Goal: Task Accomplishment & Management: Manage account settings

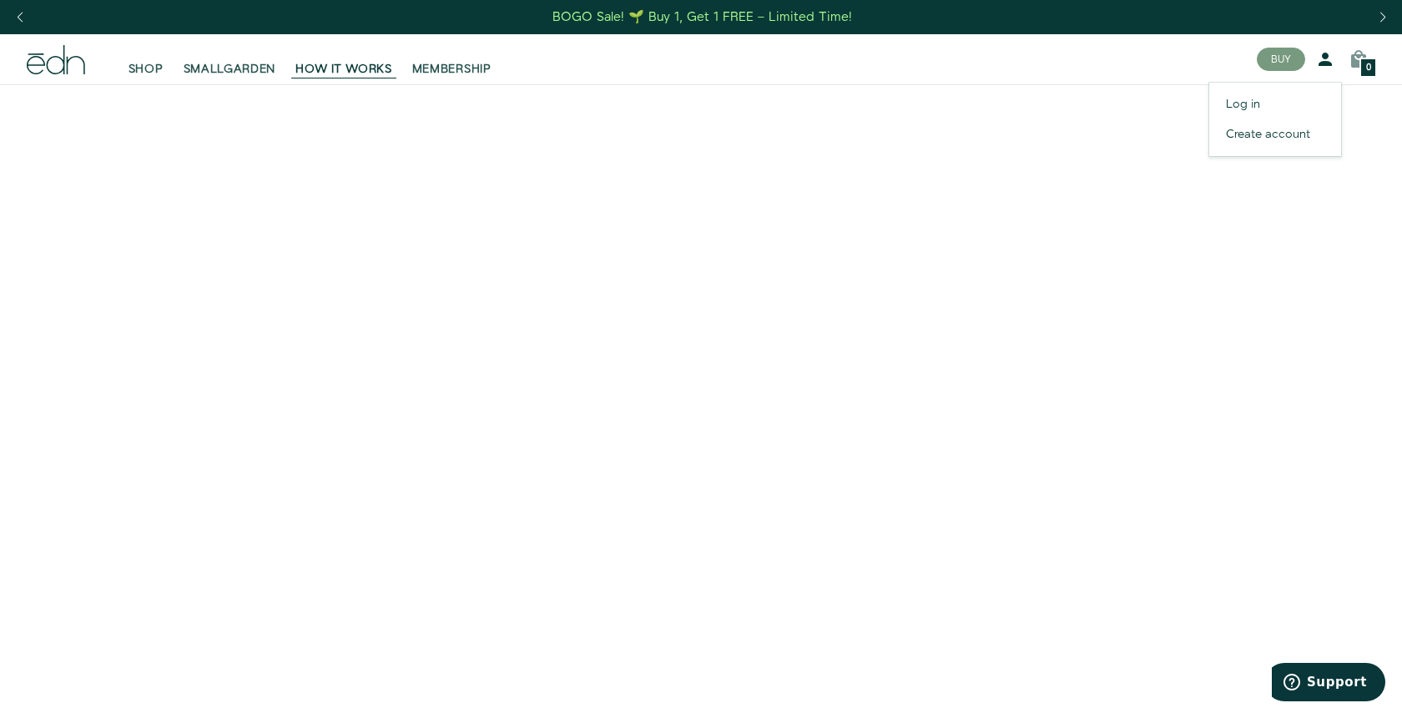
click at [1320, 63] on icon at bounding box center [1325, 59] width 20 height 20
click at [1241, 96] on link "Log in" at bounding box center [1275, 104] width 132 height 30
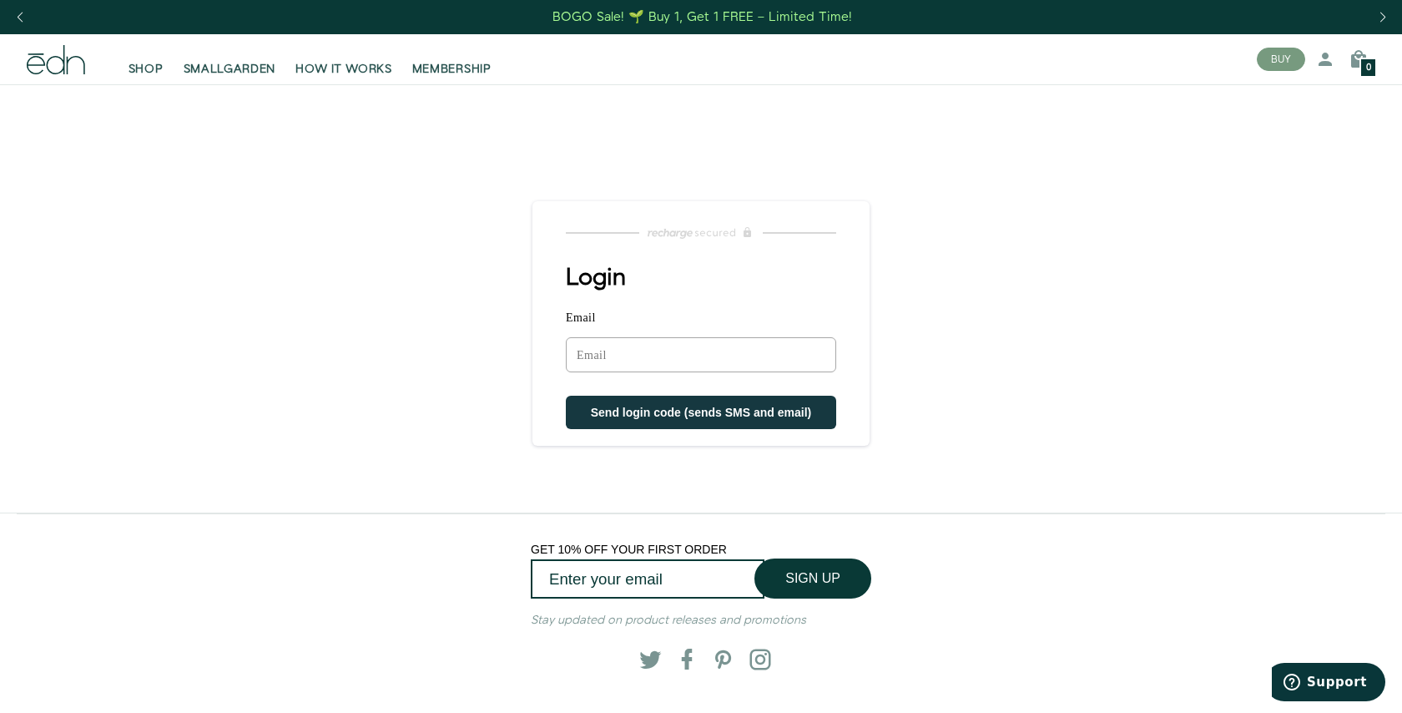
click at [702, 365] on input "Email" at bounding box center [701, 354] width 270 height 35
type input "ryanaustin200@gmail.com"
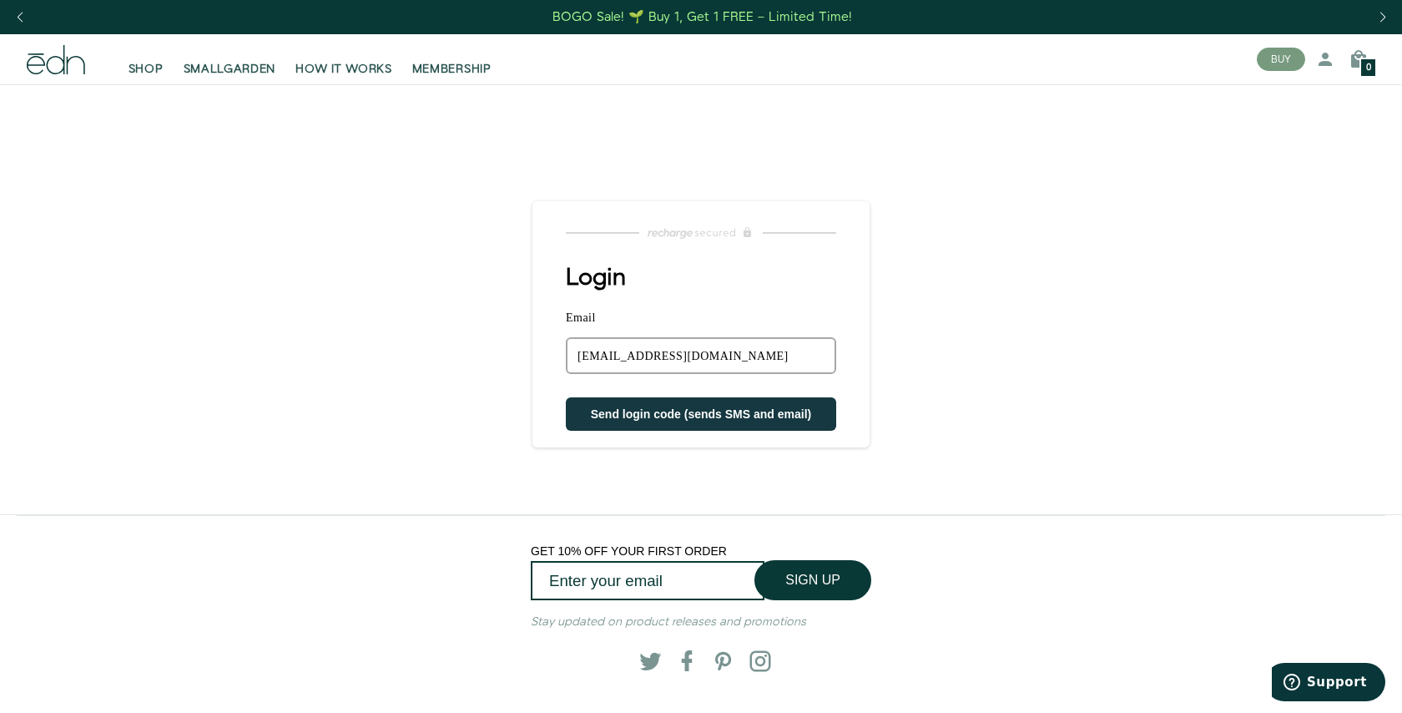
click at [629, 426] on button "Send login code (sends SMS and email)" at bounding box center [701, 413] width 270 height 33
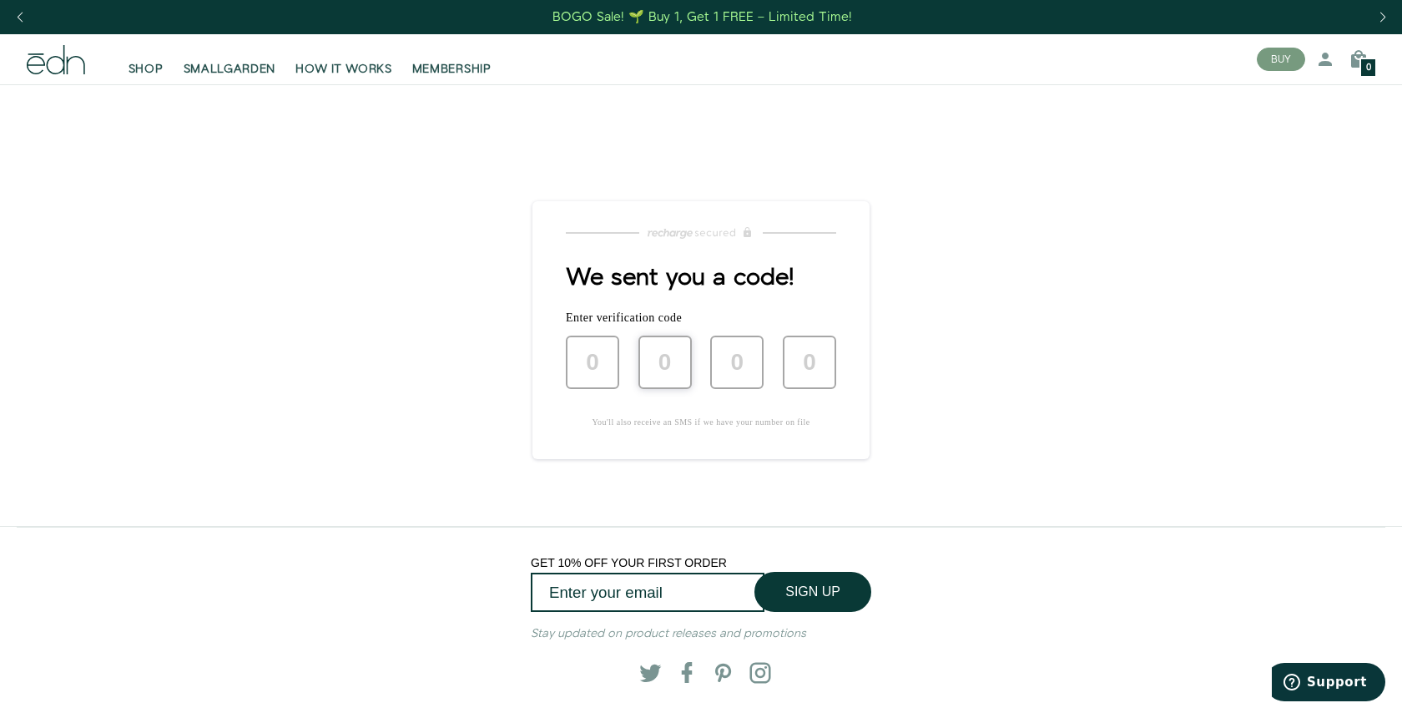
type input "0"
type input "3"
type input "8"
type input "7"
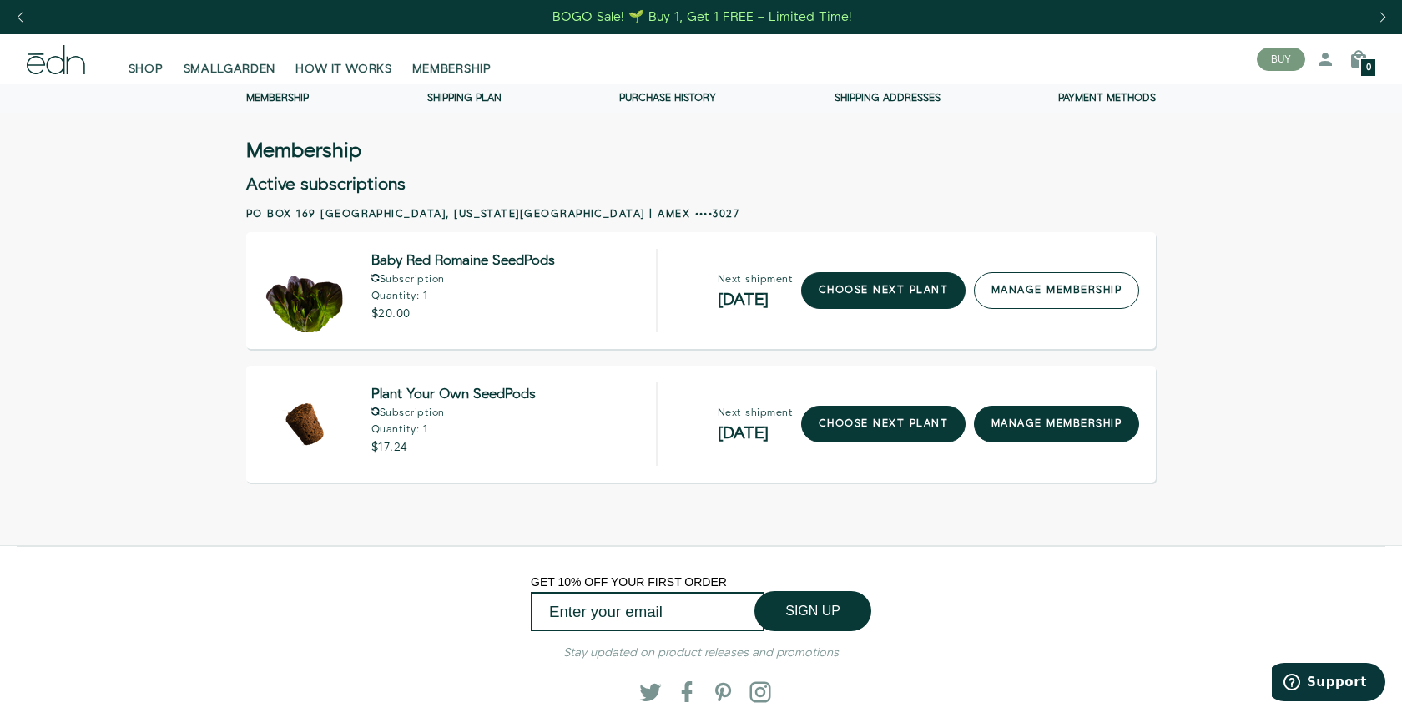
click at [1063, 296] on link "manage membership" at bounding box center [1056, 290] width 165 height 37
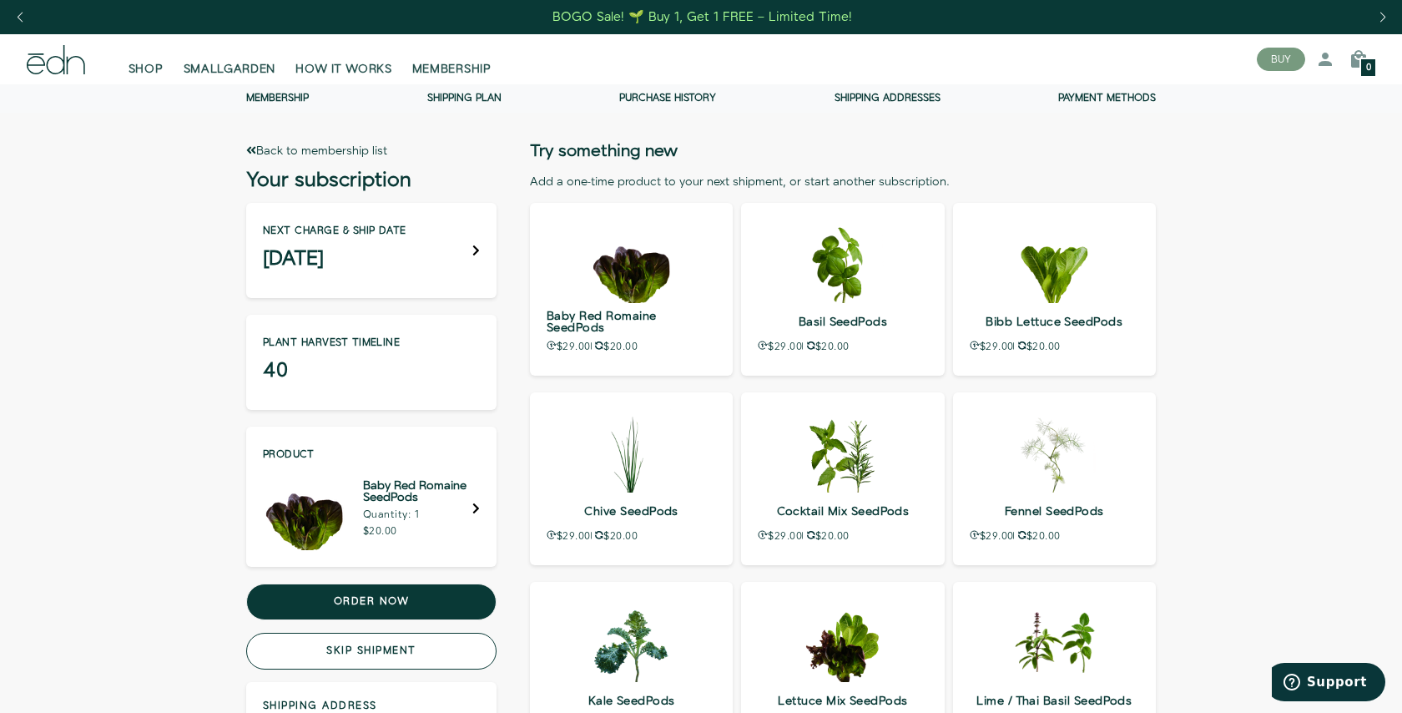
click at [327, 652] on button "Skip shipment" at bounding box center [371, 650] width 250 height 37
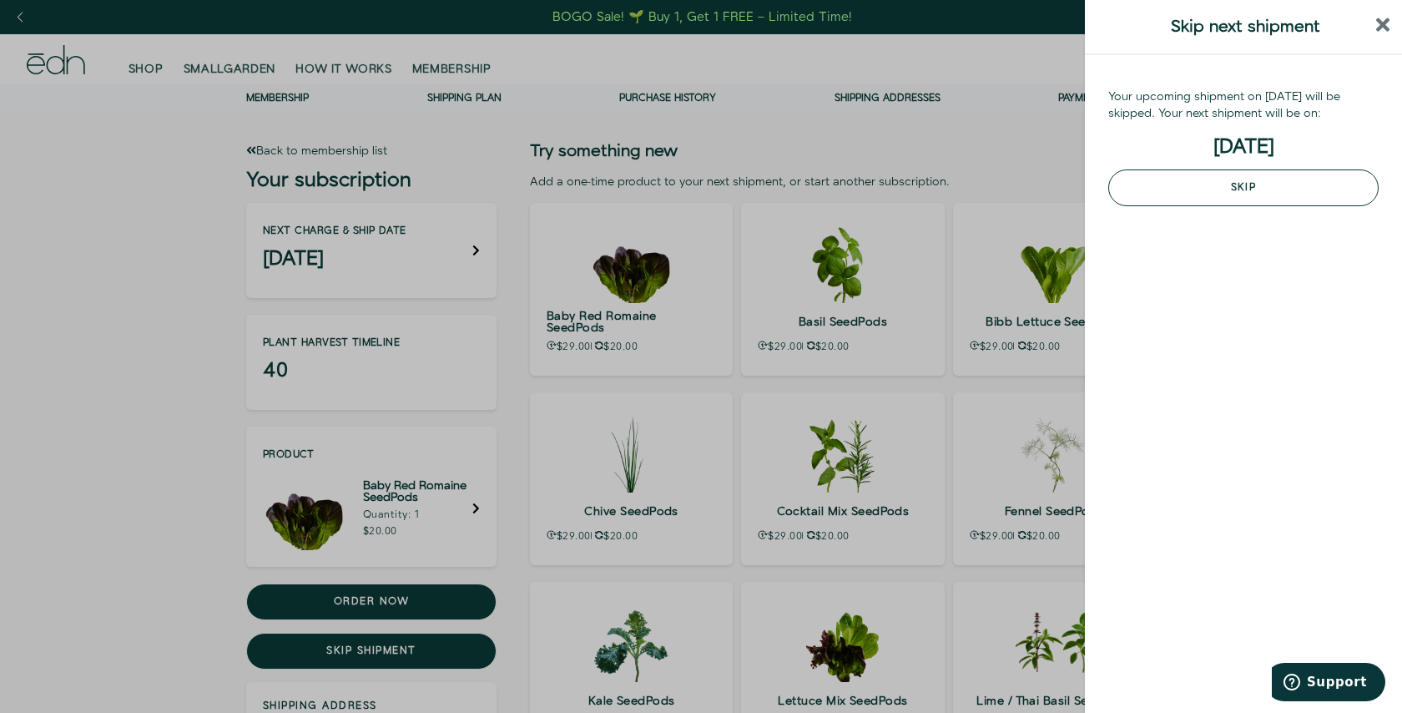
click at [1345, 192] on button "Skip" at bounding box center [1243, 187] width 270 height 37
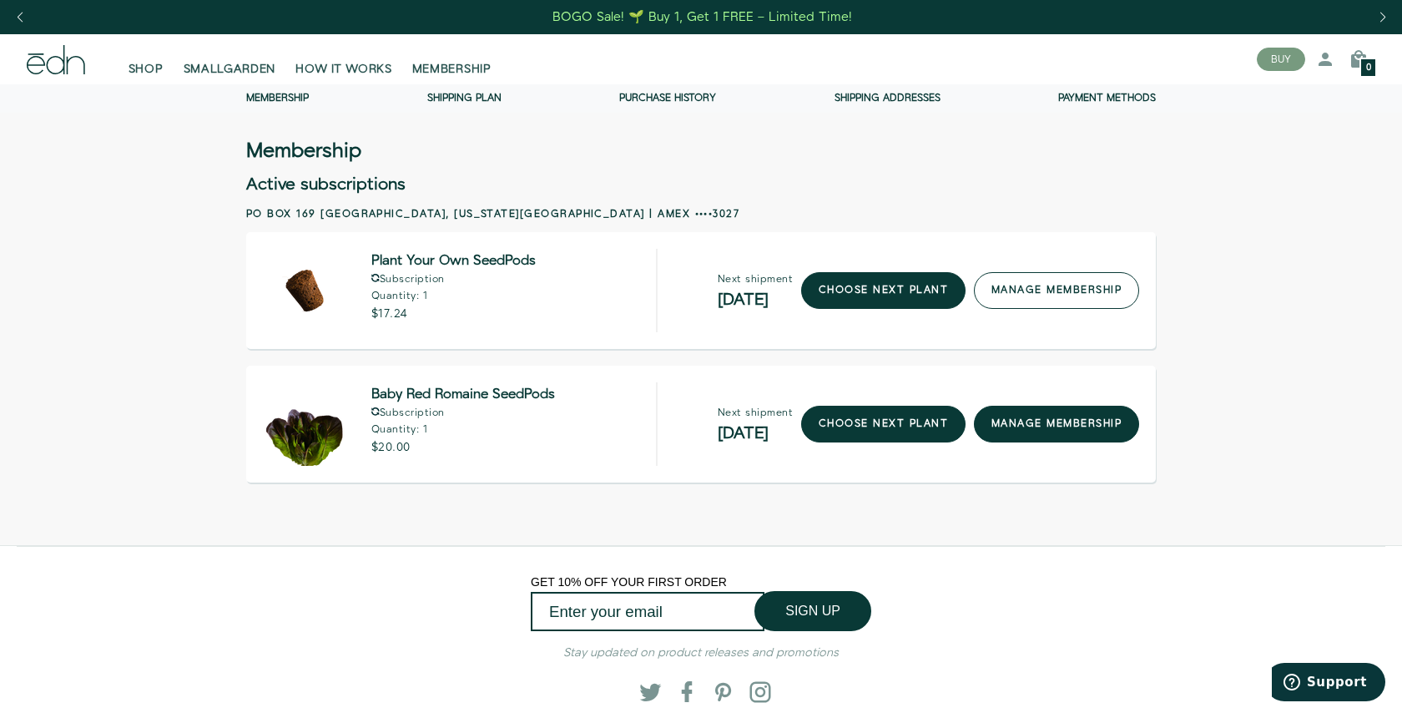
click at [1059, 295] on link "manage membership" at bounding box center [1056, 290] width 165 height 37
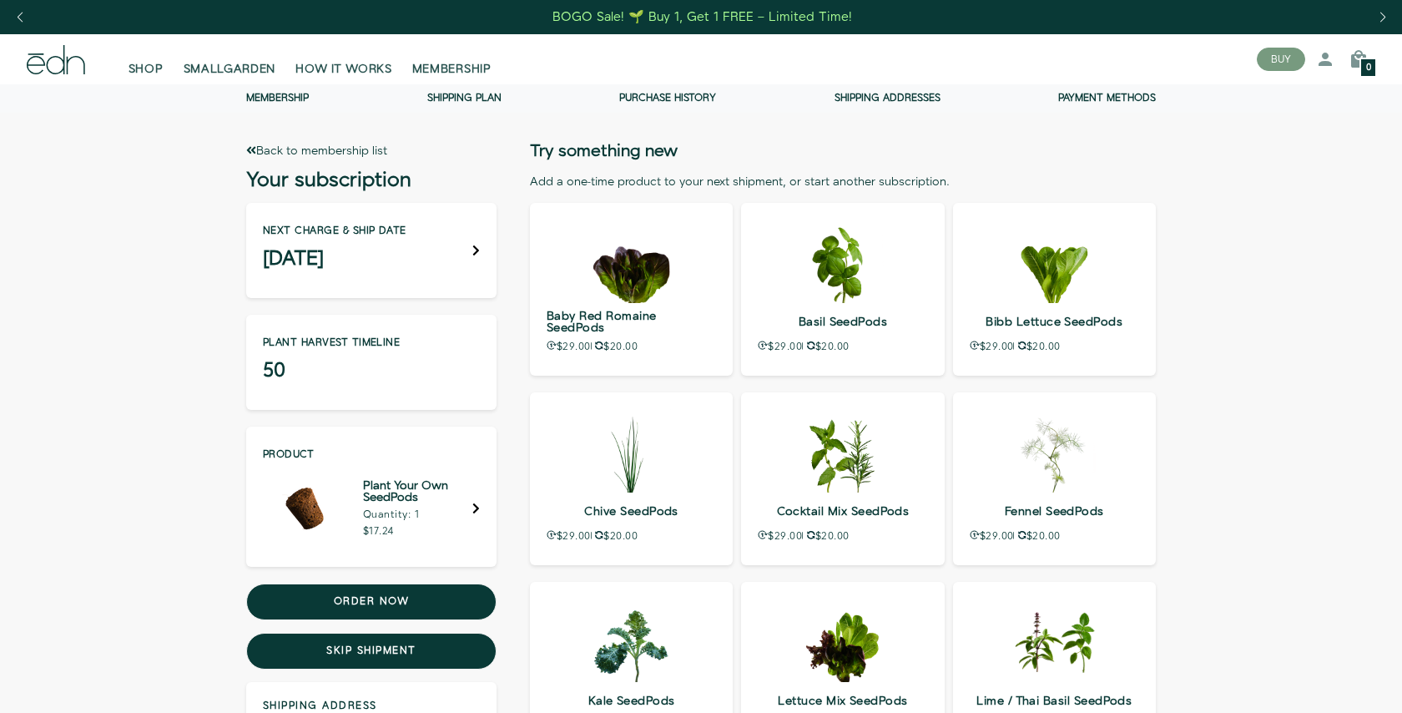
drag, startPoint x: 0, startPoint y: 0, endPoint x: 387, endPoint y: 657, distance: 762.3
click at [388, 657] on button "Skip shipment" at bounding box center [371, 650] width 250 height 37
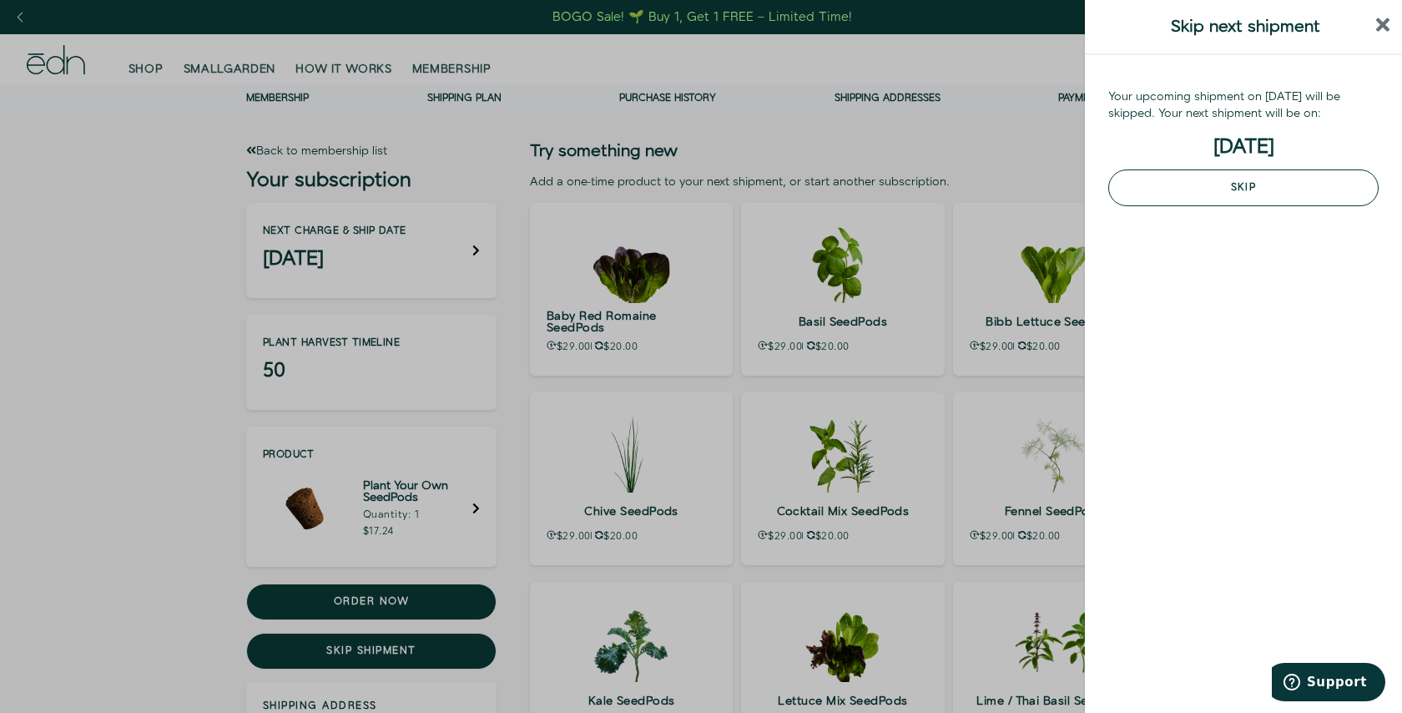
click at [1187, 187] on button "Skip" at bounding box center [1243, 187] width 270 height 37
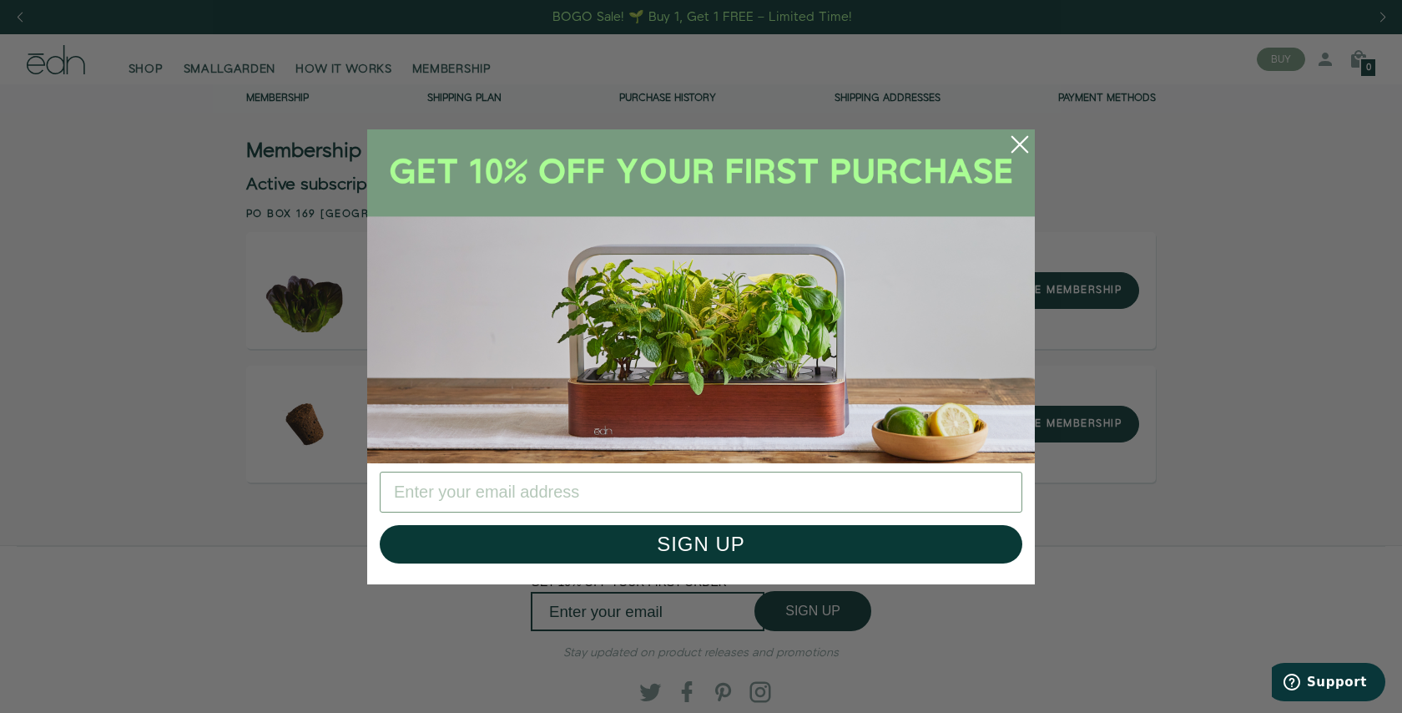
click at [584, 1] on div "Close dialog SIGN UP Submit" at bounding box center [701, 356] width 1402 height 713
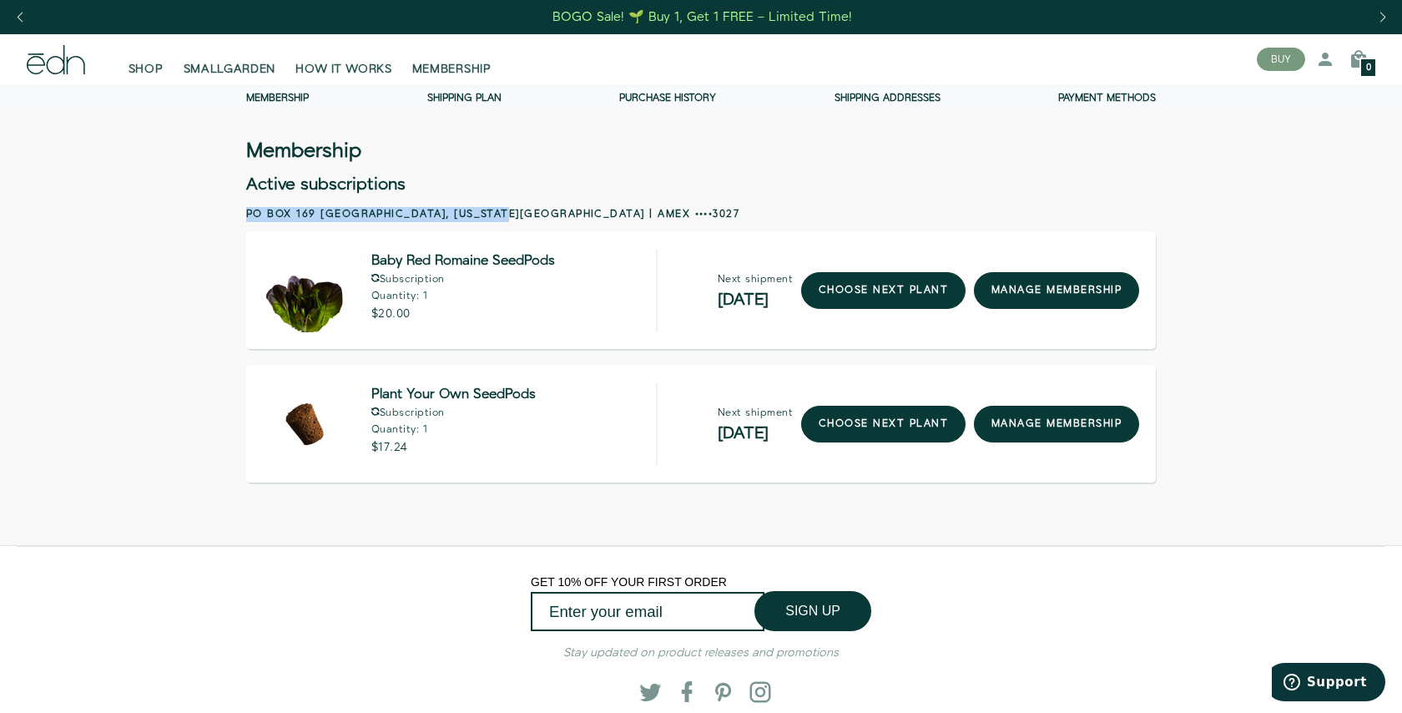
drag, startPoint x: 229, startPoint y: 211, endPoint x: 521, endPoint y: 211, distance: 291.2
click at [521, 211] on div "Membership Active subscriptions Po box 169 Milford, Connecticut 06460 | Amex ••…" at bounding box center [700, 313] width 1001 height 340
